Goal: Information Seeking & Learning: Learn about a topic

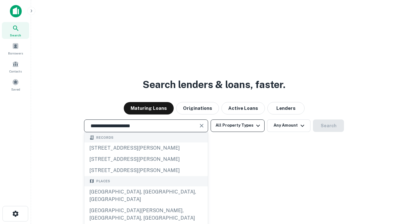
click at [146, 205] on div "[GEOGRAPHIC_DATA], [GEOGRAPHIC_DATA], [GEOGRAPHIC_DATA]" at bounding box center [146, 195] width 124 height 19
click at [238, 125] on button "All Property Types" at bounding box center [238, 125] width 54 height 12
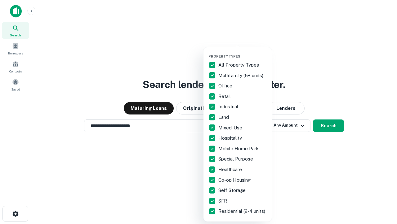
type input "**********"
click at [243, 52] on button "button" at bounding box center [243, 52] width 68 height 0
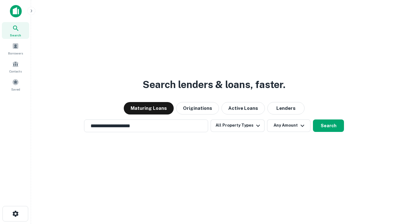
scroll to position [4, 75]
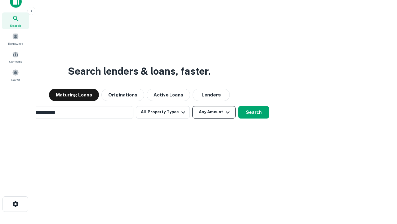
click at [192, 106] on button "Any Amount" at bounding box center [213, 112] width 43 height 12
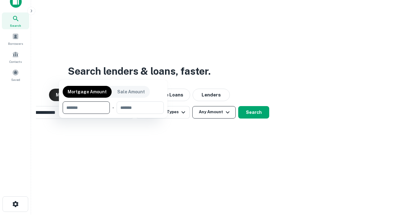
scroll to position [10, 0]
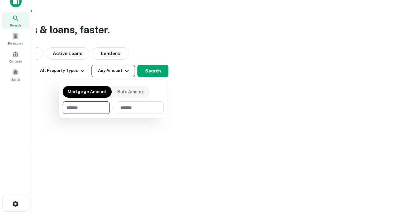
type input "*******"
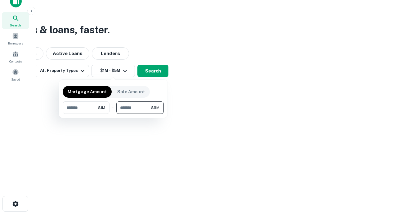
type input "*******"
click at [113, 114] on button "button" at bounding box center [113, 114] width 101 height 0
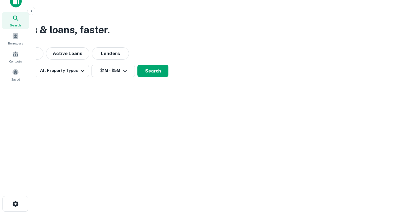
scroll to position [4, 115]
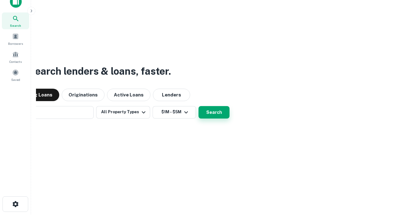
click at [199, 106] on button "Search" at bounding box center [214, 112] width 31 height 12
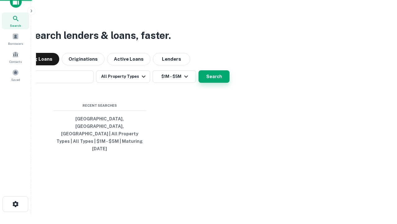
scroll to position [16, 176]
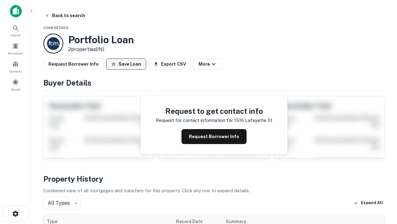
click at [126, 64] on button "Save Loan" at bounding box center [126, 63] width 40 height 11
click at [128, 64] on button "Loan Saved" at bounding box center [127, 63] width 43 height 11
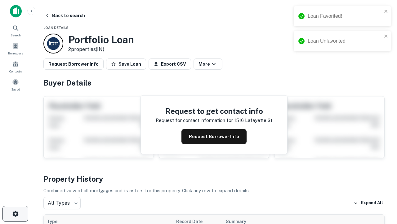
click at [15, 213] on icon "button" at bounding box center [15, 213] width 7 height 7
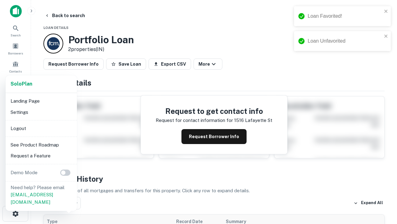
click at [41, 128] on li "Logout" at bounding box center [41, 128] width 66 height 11
